Goal: Information Seeking & Learning: Learn about a topic

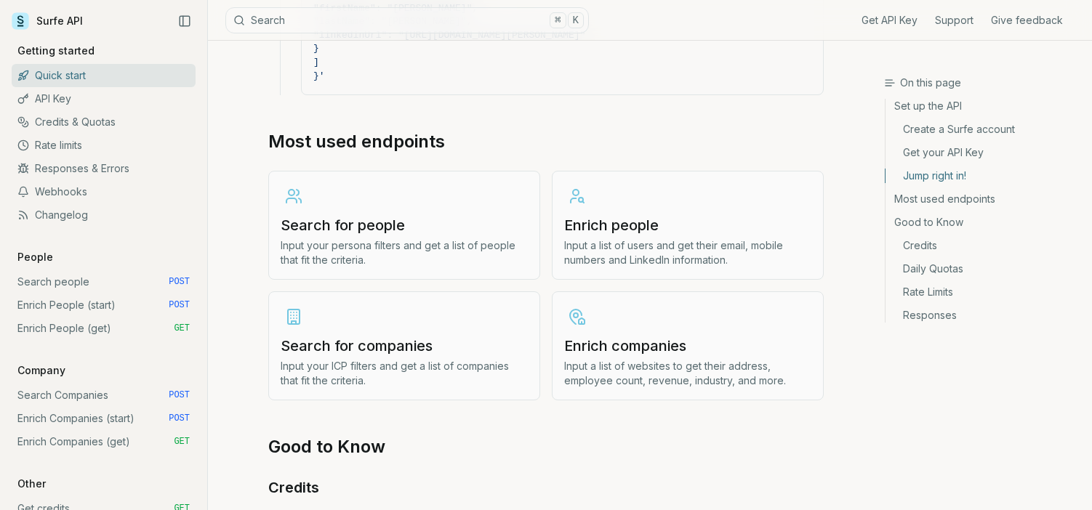
scroll to position [1689, 0]
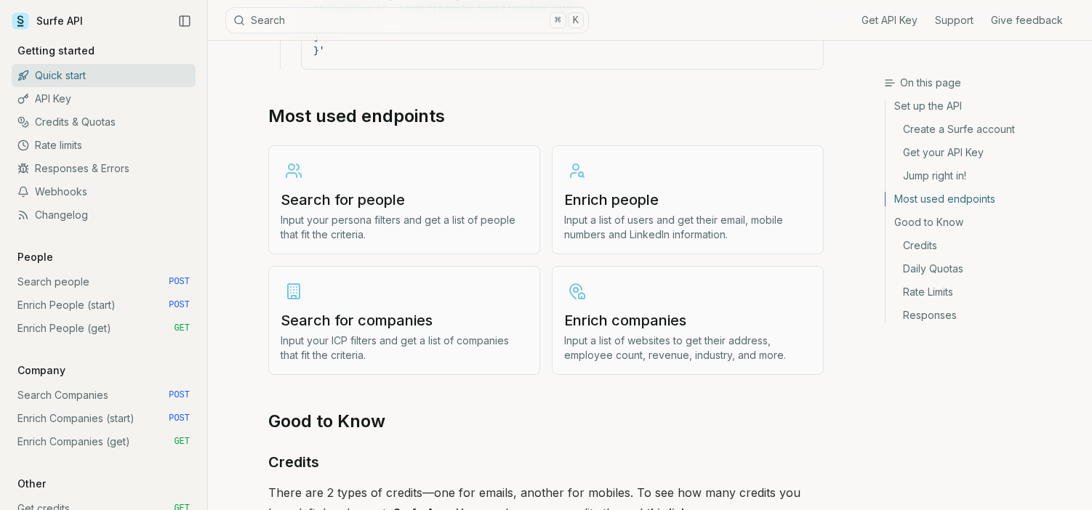
click at [401, 316] on h3 "Search for companies" at bounding box center [404, 320] width 247 height 20
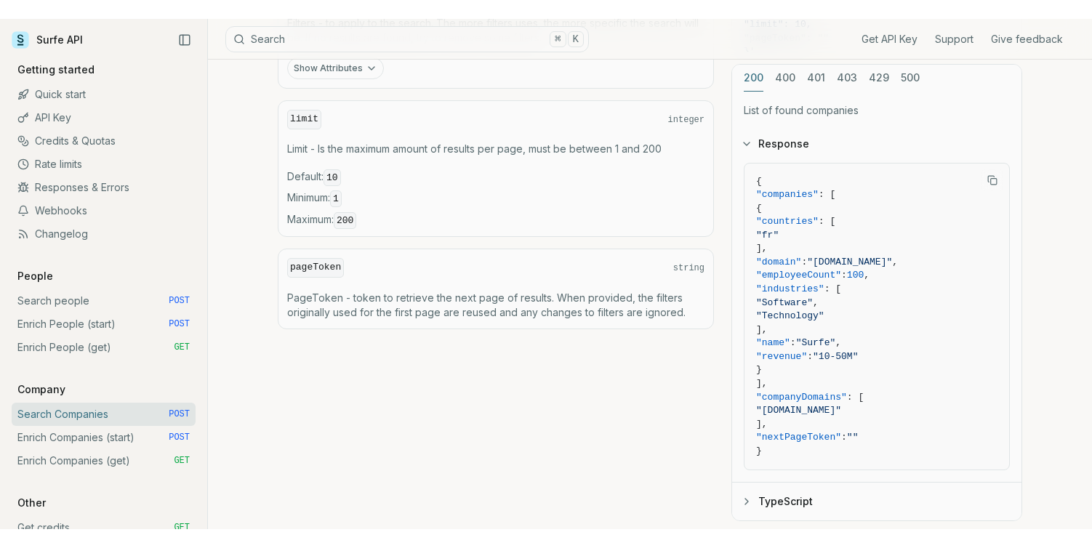
scroll to position [665, 0]
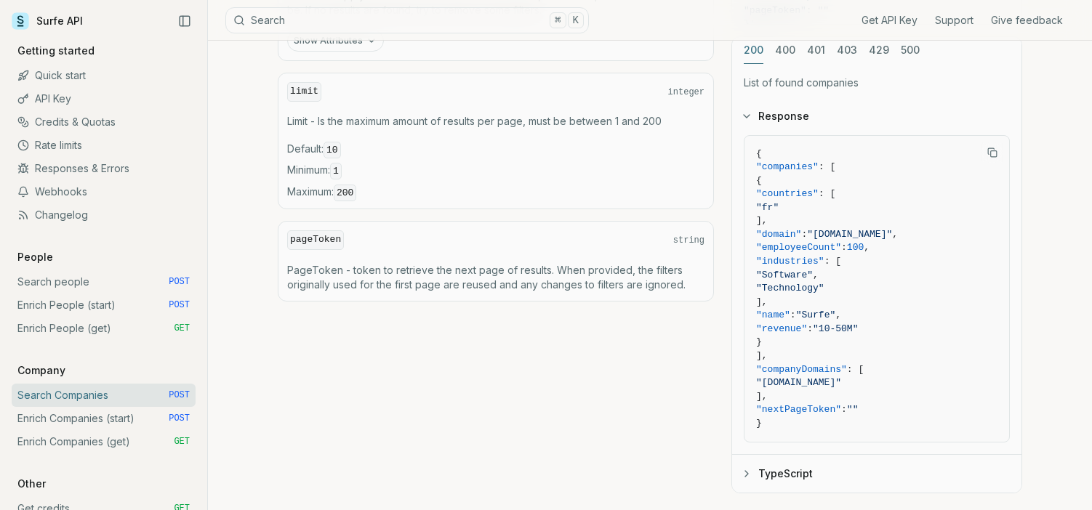
drag, startPoint x: 806, startPoint y: 275, endPoint x: 843, endPoint y: 275, distance: 36.4
click at [813, 275] on span ""Software"" at bounding box center [784, 275] width 57 height 11
drag, startPoint x: 856, startPoint y: 274, endPoint x: 828, endPoint y: 274, distance: 28.4
click at [813, 274] on span ""Software"" at bounding box center [784, 275] width 57 height 11
drag, startPoint x: 796, startPoint y: 265, endPoint x: 846, endPoint y: 265, distance: 49.4
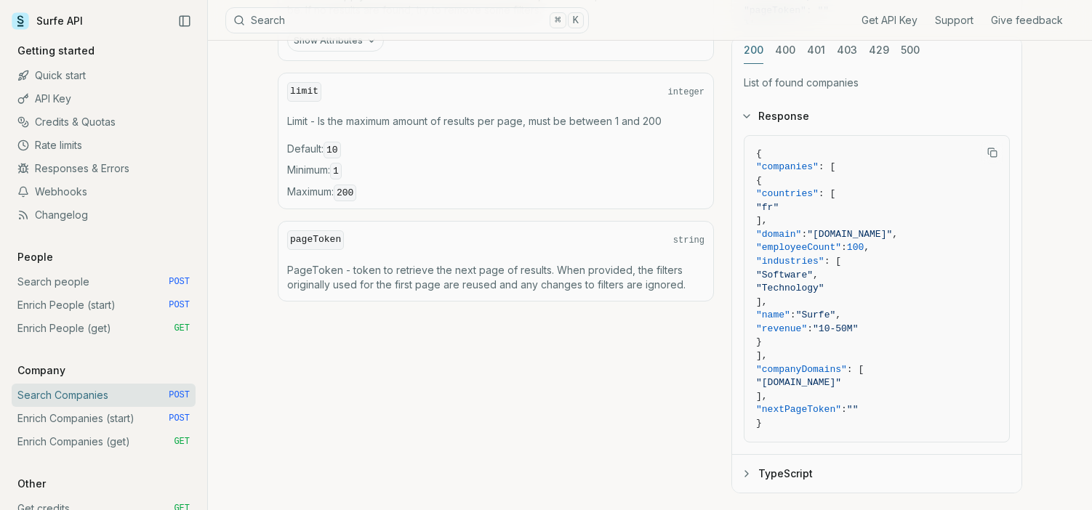
click at [825, 265] on span ""industries"" at bounding box center [790, 261] width 68 height 11
